Goal: Task Accomplishment & Management: Use online tool/utility

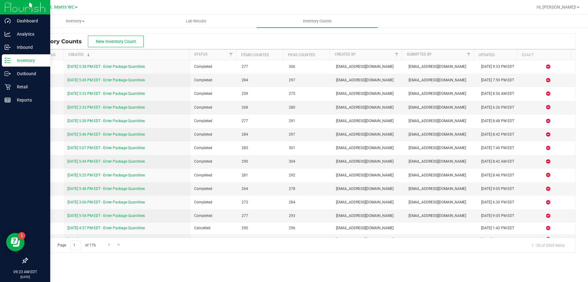
click at [23, 59] on p "Inventory" at bounding box center [29, 60] width 37 height 7
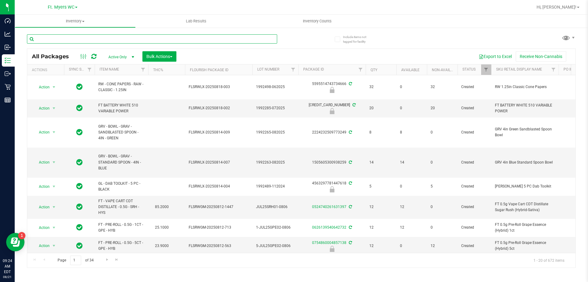
click at [92, 39] on input "text" at bounding box center [152, 38] width 250 height 9
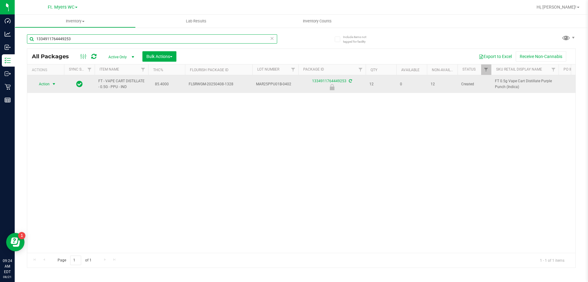
type input "1334911764449253"
click at [51, 85] on span "select" at bounding box center [54, 84] width 8 height 9
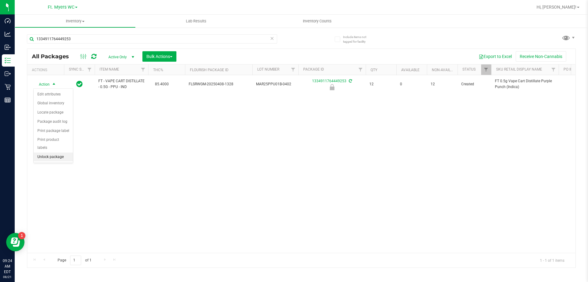
click at [58, 152] on li "Unlock package" at bounding box center [53, 156] width 39 height 9
